Goal: Find specific page/section: Find specific page/section

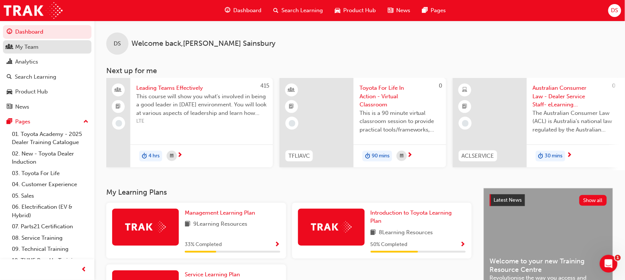
click at [36, 47] on div "My Team" at bounding box center [26, 47] width 23 height 9
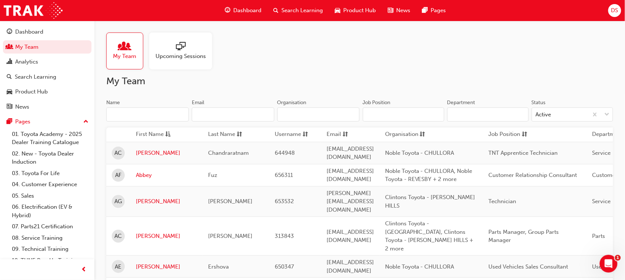
click at [152, 113] on input "Name" at bounding box center [147, 115] width 83 height 14
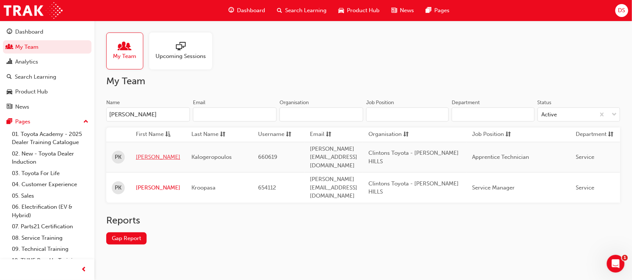
type input "[PERSON_NAME]"
click at [150, 153] on link "[PERSON_NAME]" at bounding box center [158, 157] width 44 height 9
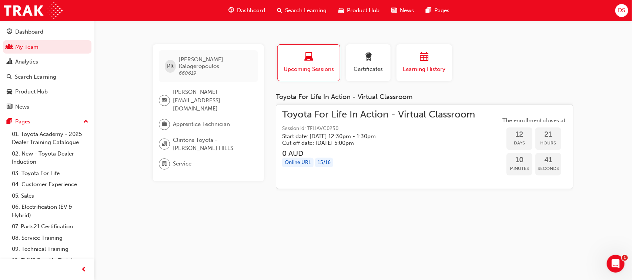
click at [431, 63] on div "button" at bounding box center [424, 58] width 44 height 11
